Goal: Task Accomplishment & Management: Manage account settings

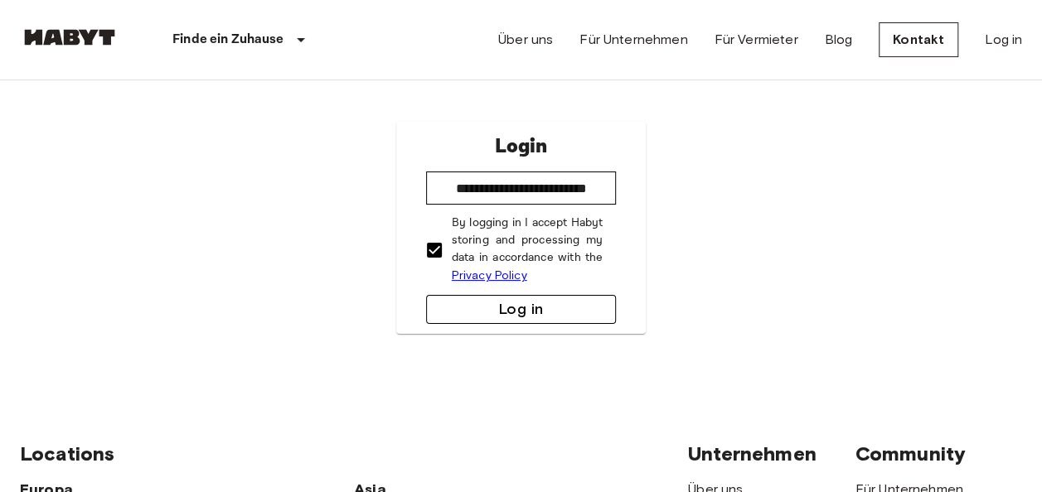
click at [514, 305] on button "Log in" at bounding box center [521, 309] width 191 height 29
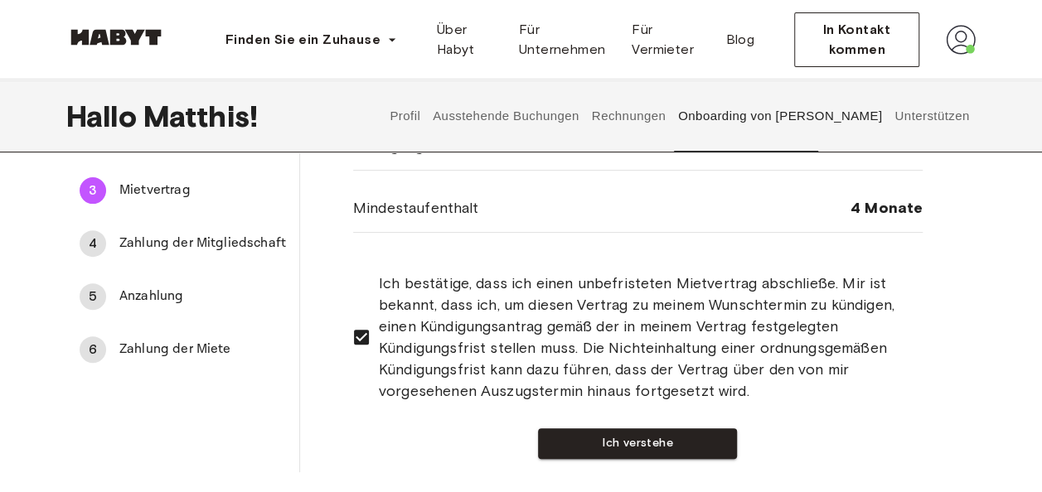
scroll to position [249, 0]
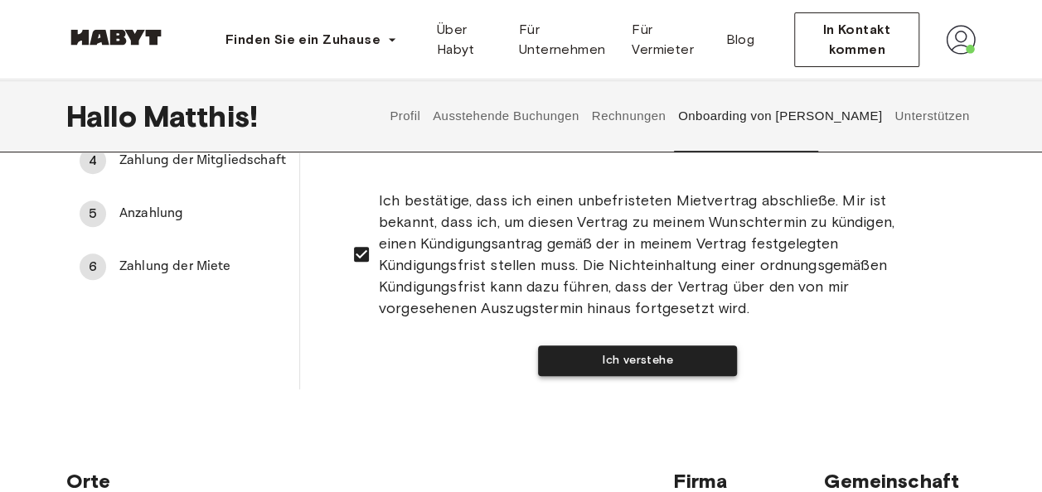
click at [638, 352] on button "Ich verstehe" at bounding box center [637, 361] width 199 height 31
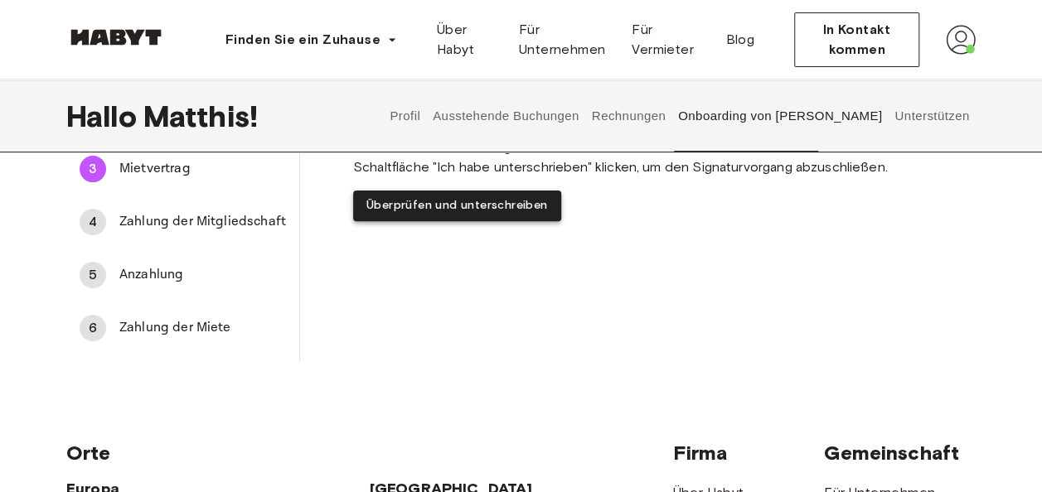
scroll to position [166, 0]
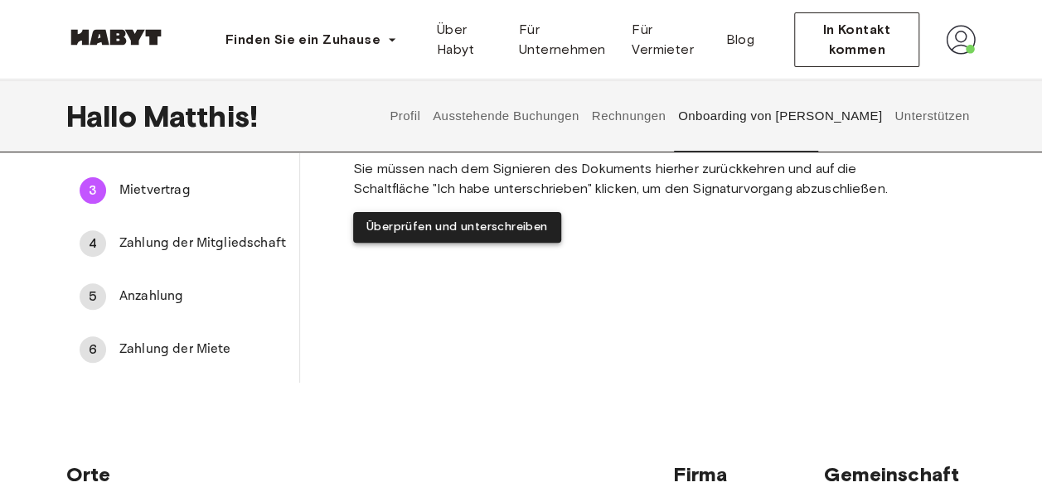
click at [561, 243] on button "Überprüfen und unterschreiben" at bounding box center [457, 227] width 208 height 31
